Goal: Information Seeking & Learning: Learn about a topic

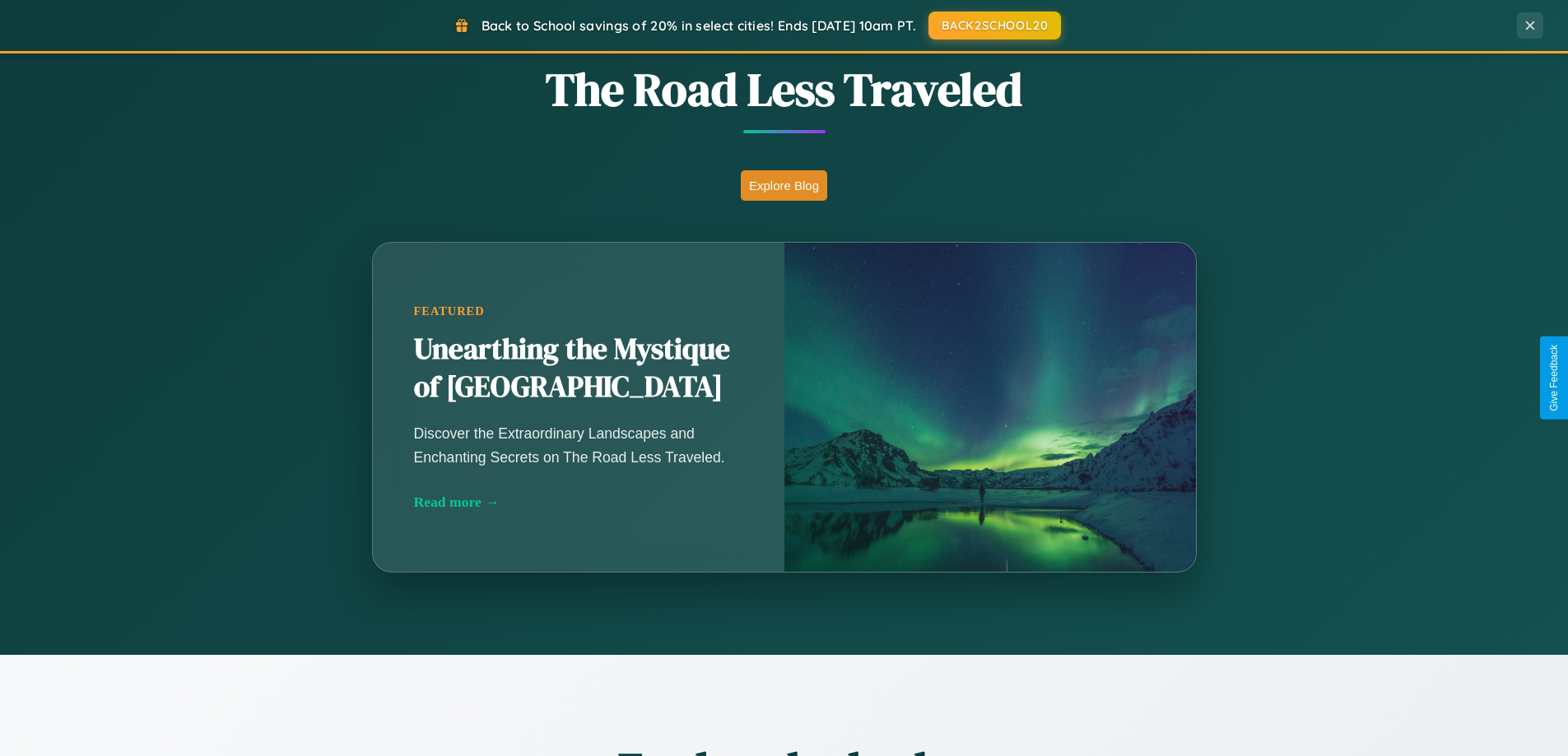
scroll to position [3167, 0]
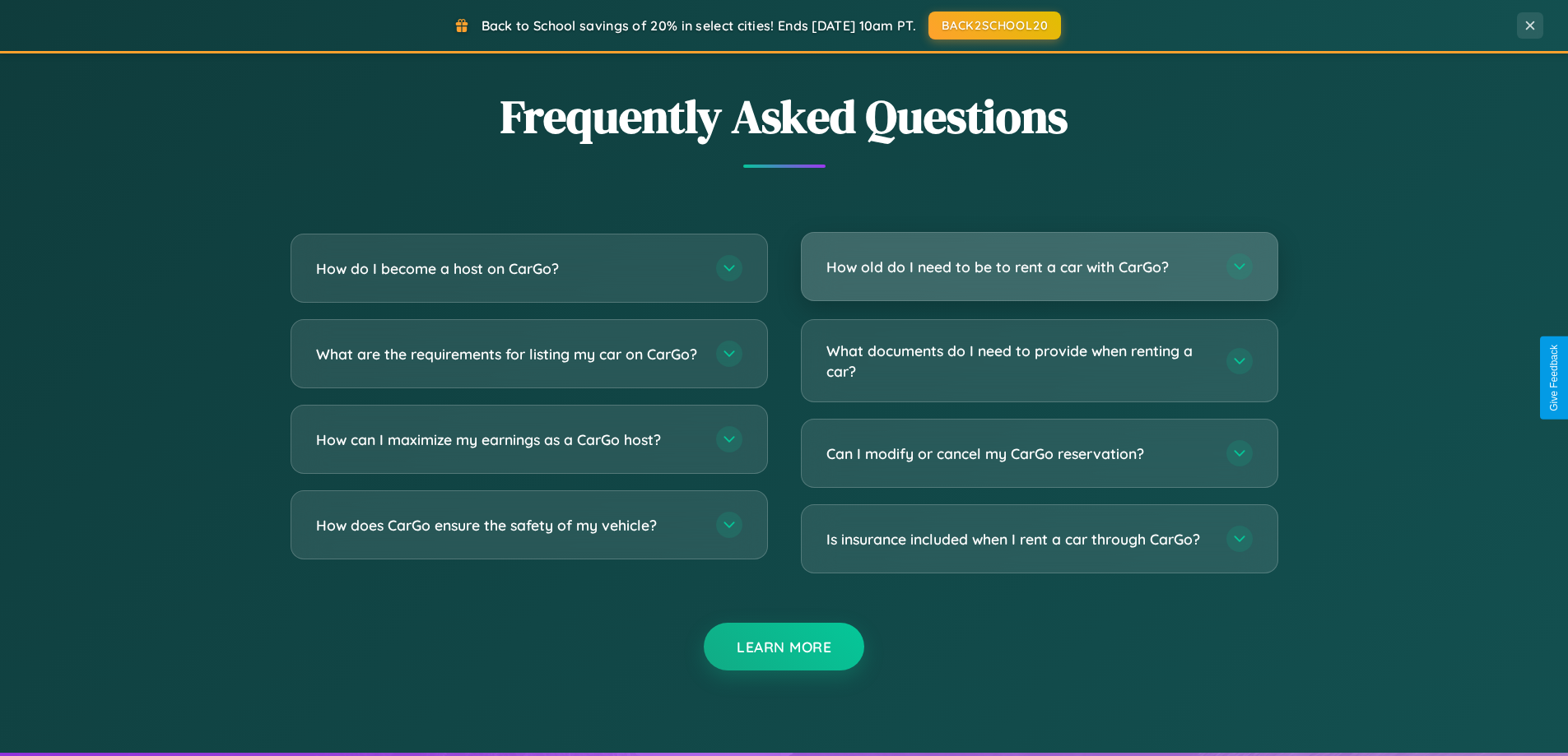
click at [1038, 269] on h3 "How old do I need to be to rent a car with CarGo?" at bounding box center [1018, 267] width 383 height 21
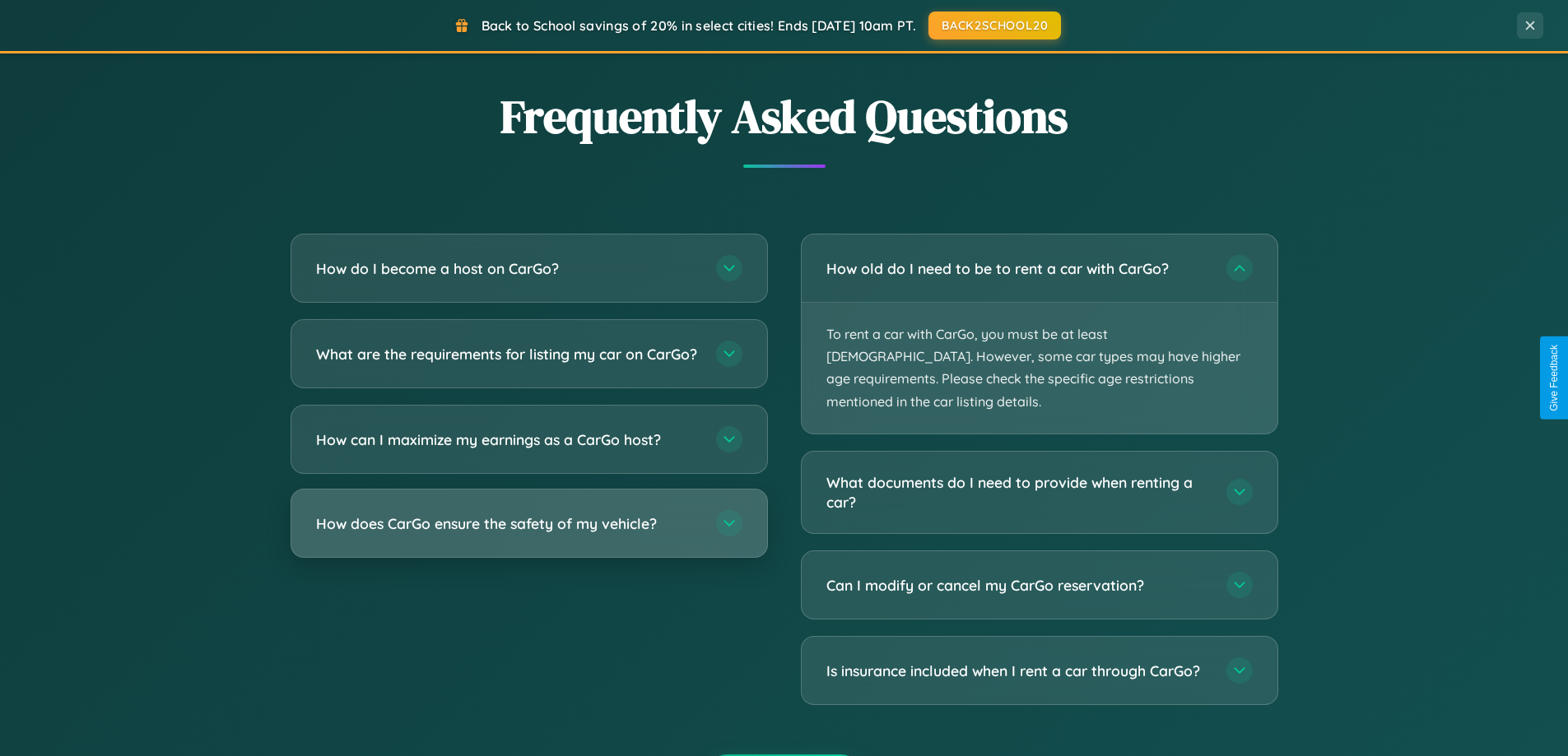
click at [529, 535] on h3 "How does CarGo ensure the safety of my vehicle?" at bounding box center [508, 524] width 383 height 21
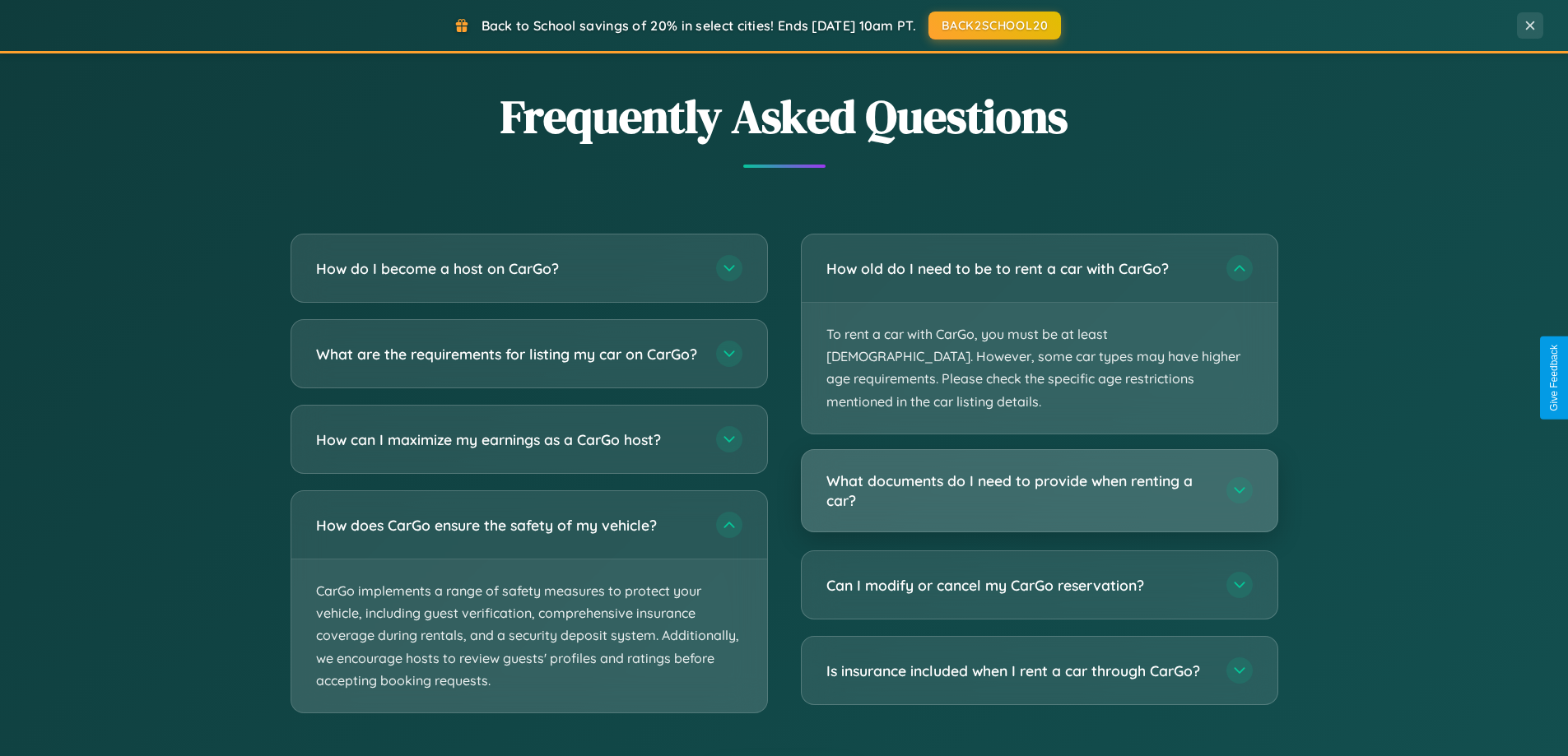
click at [1038, 470] on h3 "What documents do I need to provide when renting a car?" at bounding box center [1018, 490] width 383 height 41
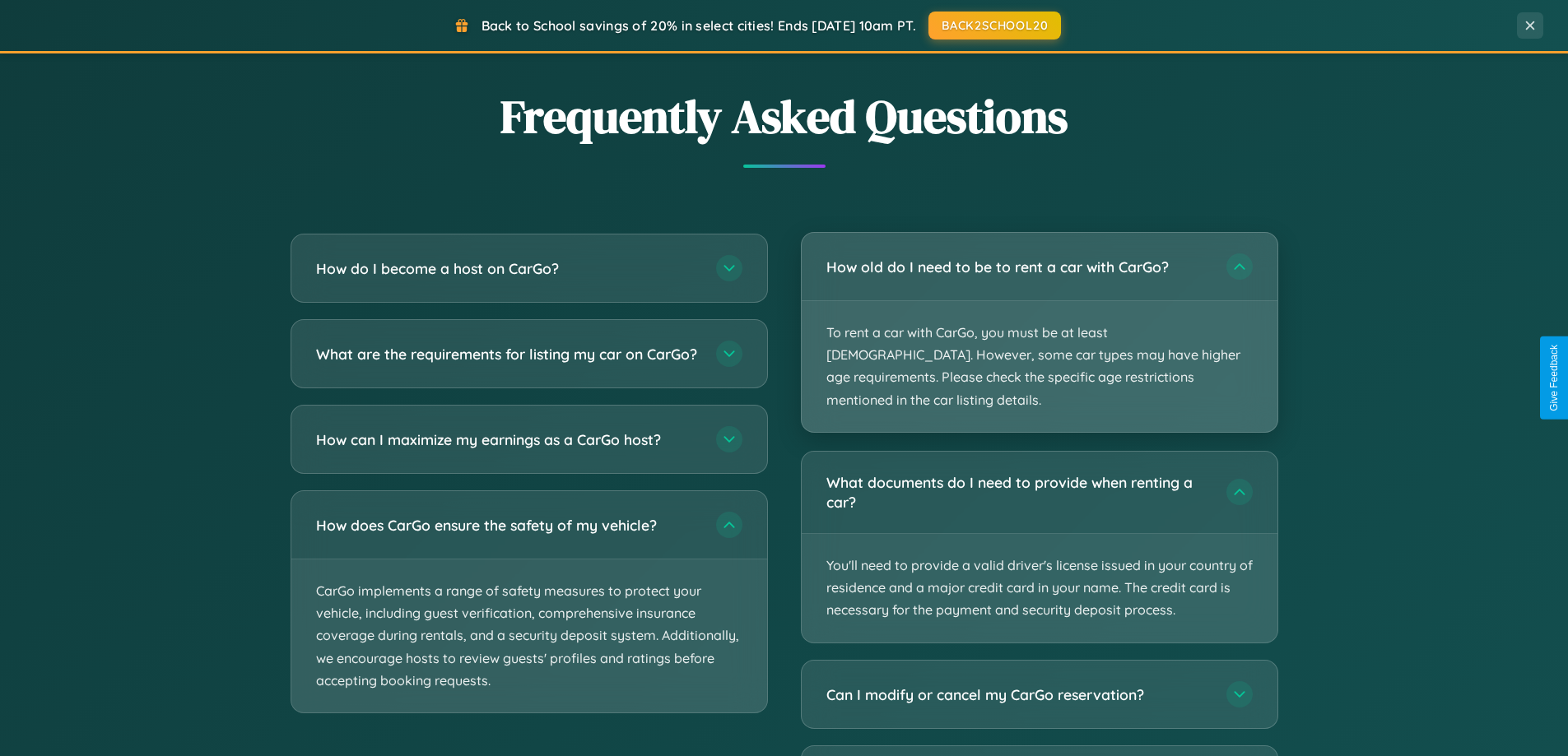
click at [1038, 322] on p "To rent a car with CarGo, you must be at least [DEMOGRAPHIC_DATA]. However, som…" at bounding box center [1038, 367] width 475 height 130
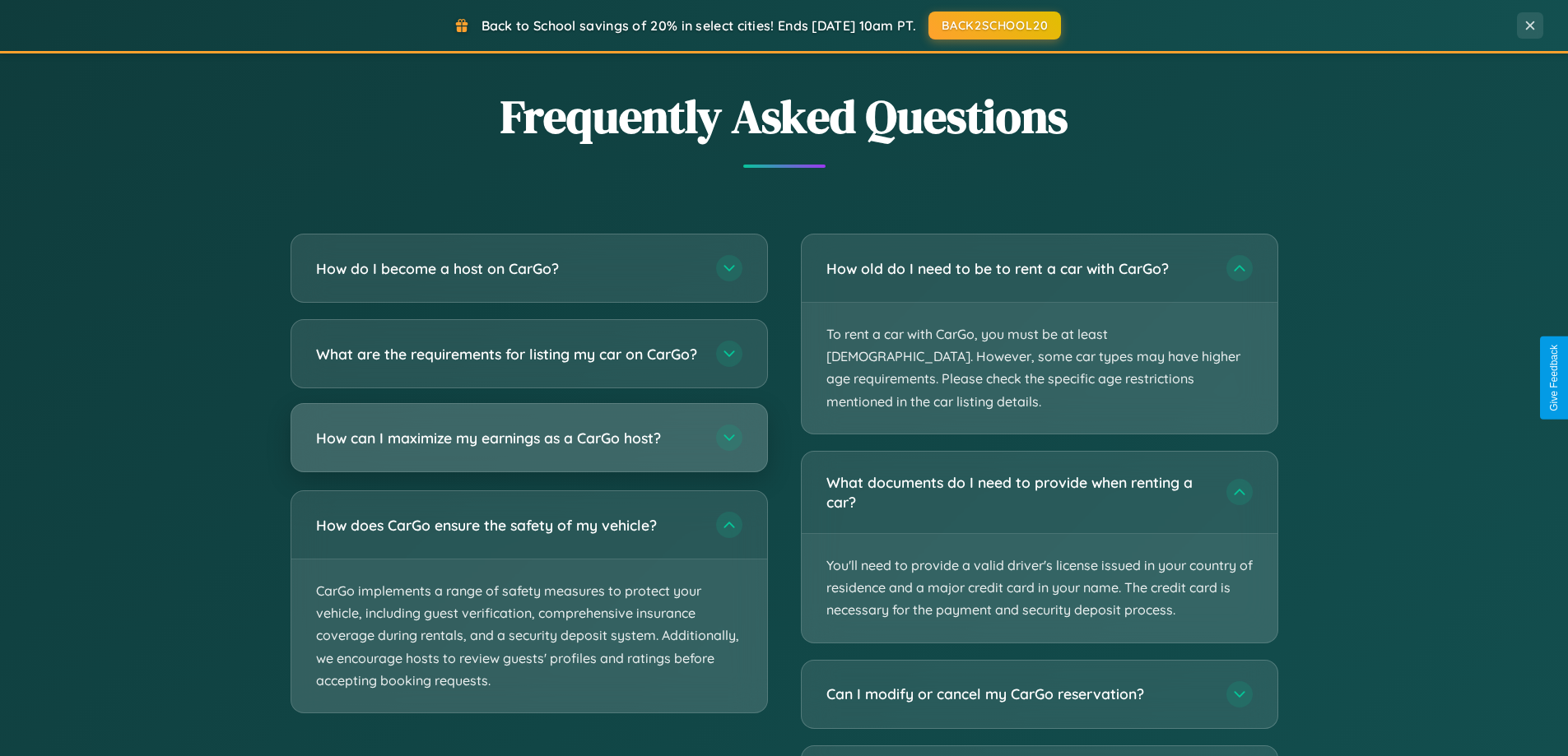
click at [529, 449] on h3 "How can I maximize my earnings as a CarGo host?" at bounding box center [508, 438] width 383 height 21
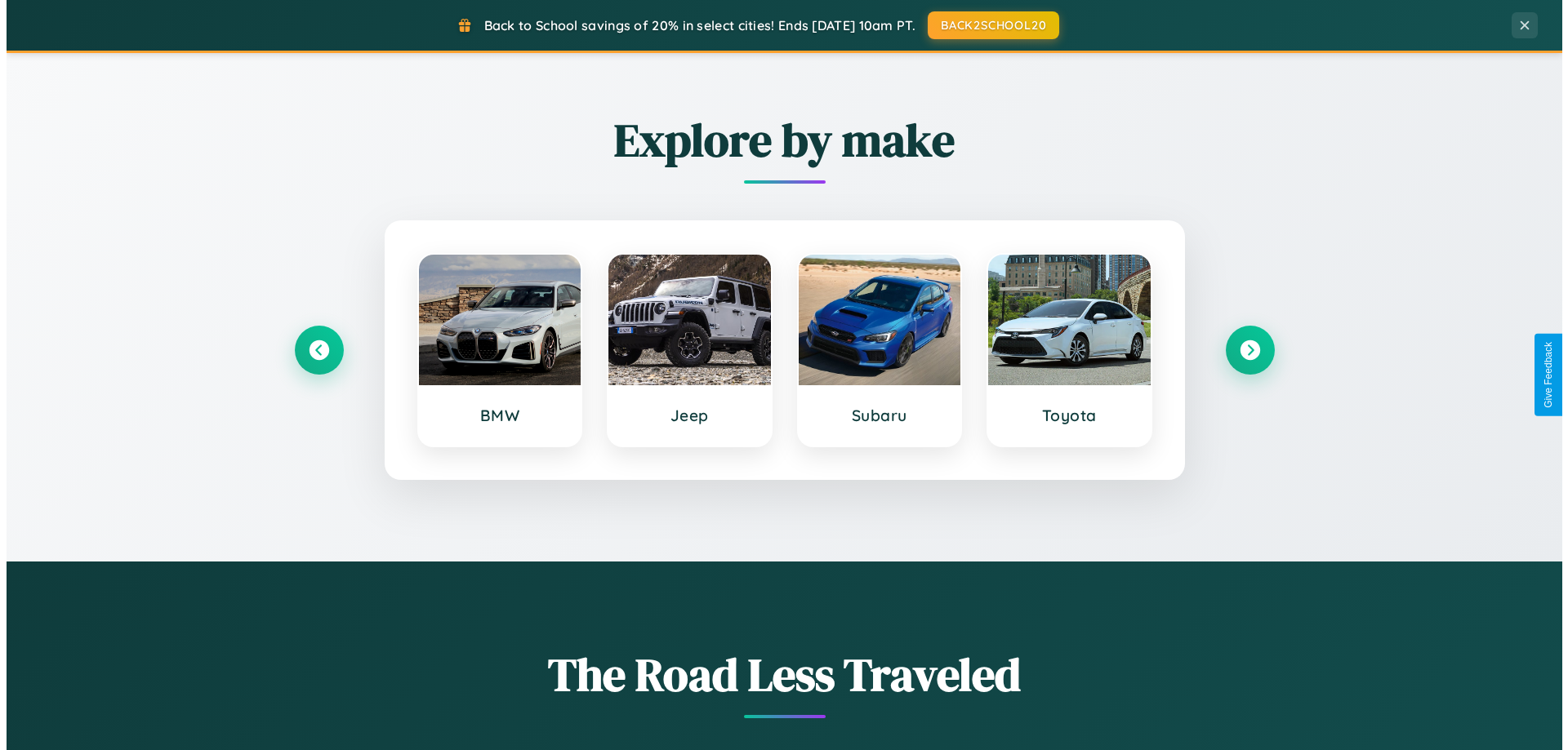
scroll to position [0, 0]
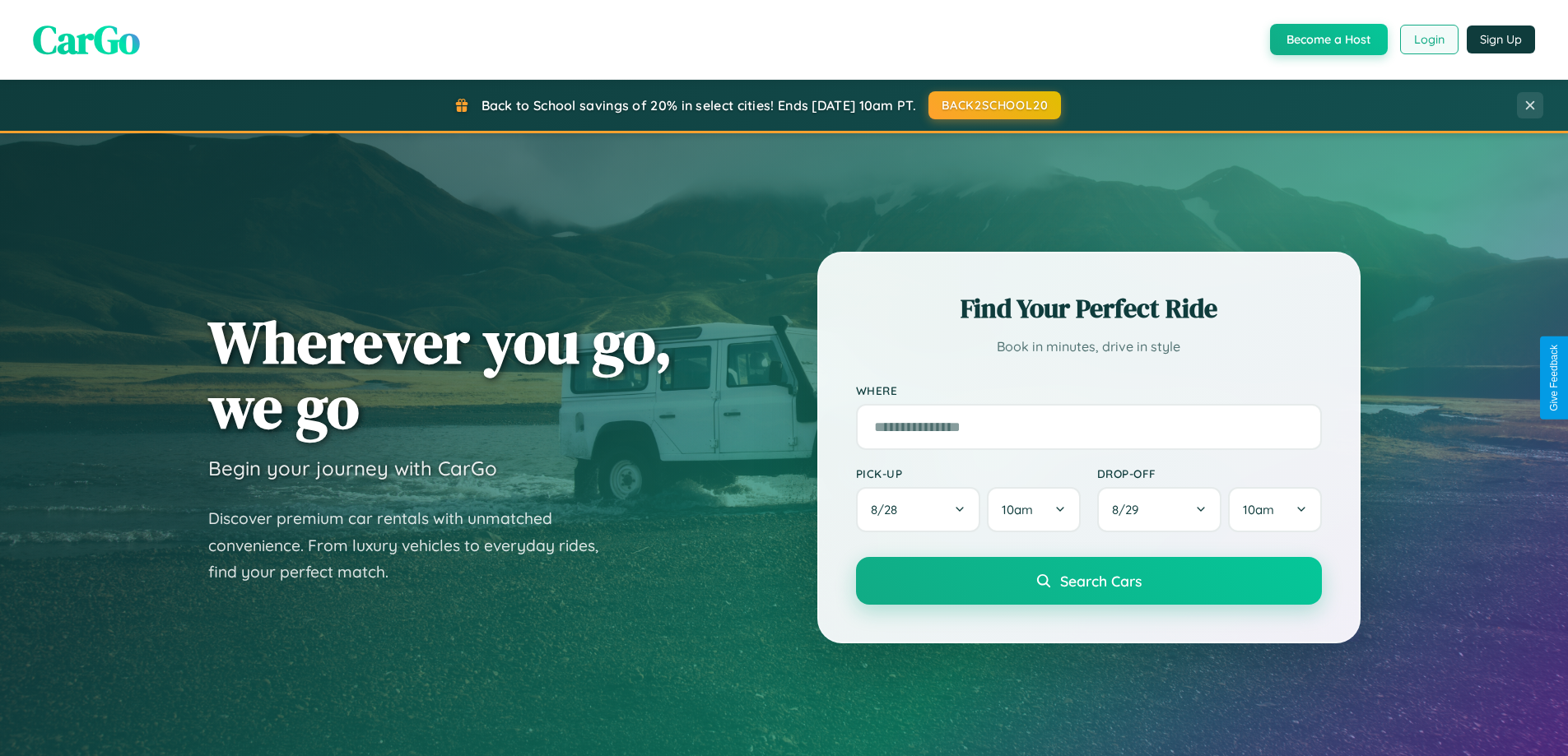
click at [1428, 40] on button "Login" at bounding box center [1429, 40] width 58 height 30
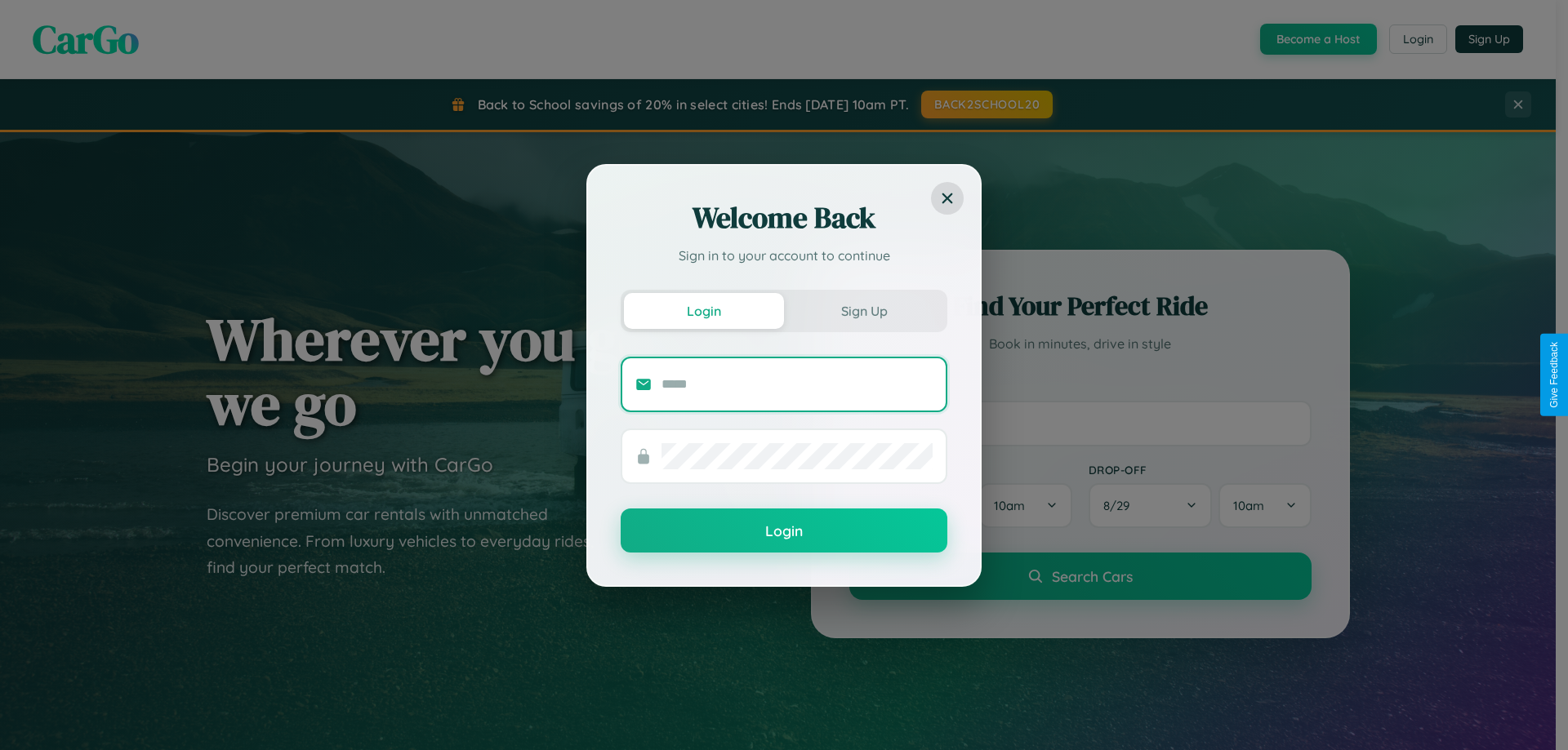
click at [797, 383] on input "text" at bounding box center [797, 384] width 272 height 26
type input "**********"
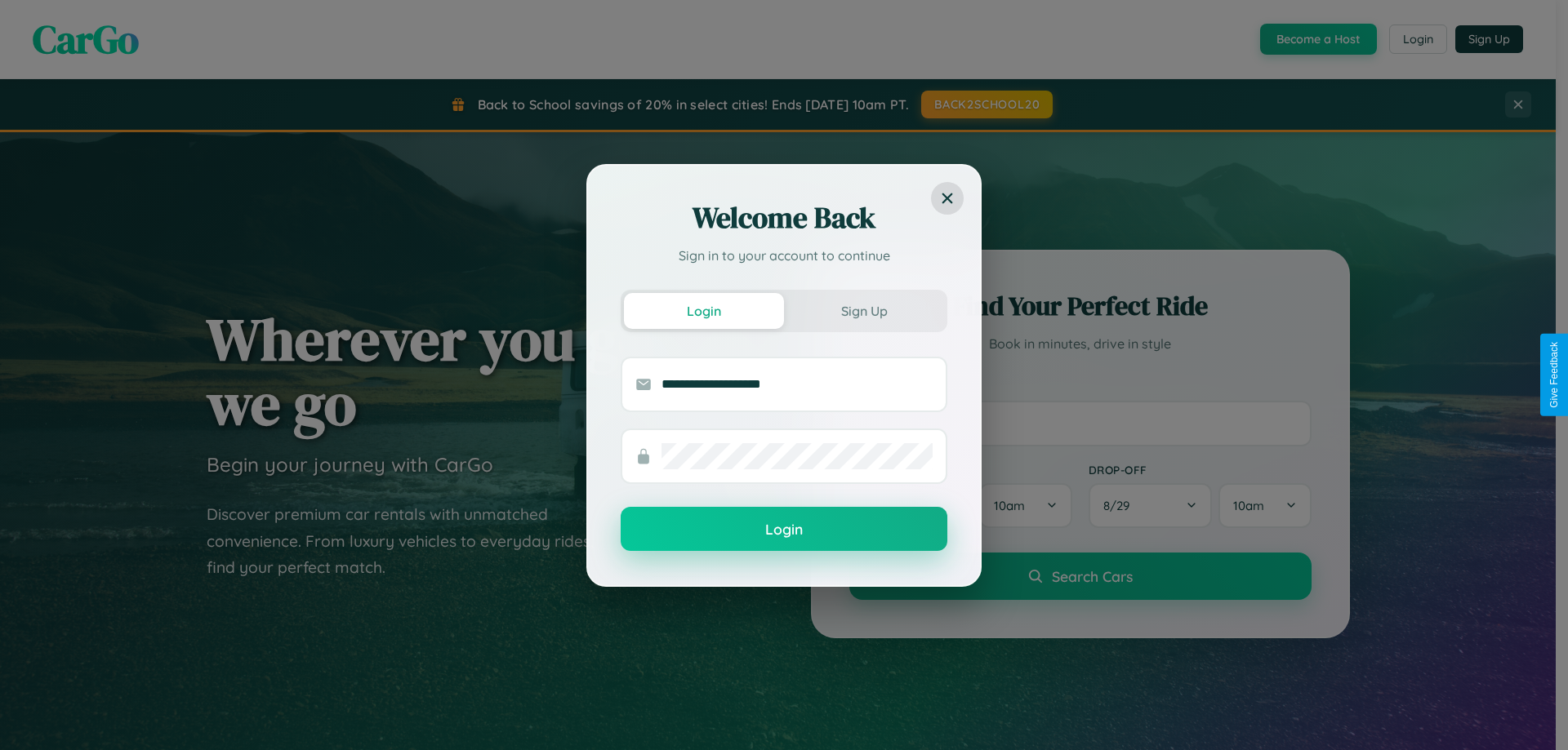
click at [784, 530] on button "Login" at bounding box center [784, 528] width 327 height 44
